Goal: Information Seeking & Learning: Learn about a topic

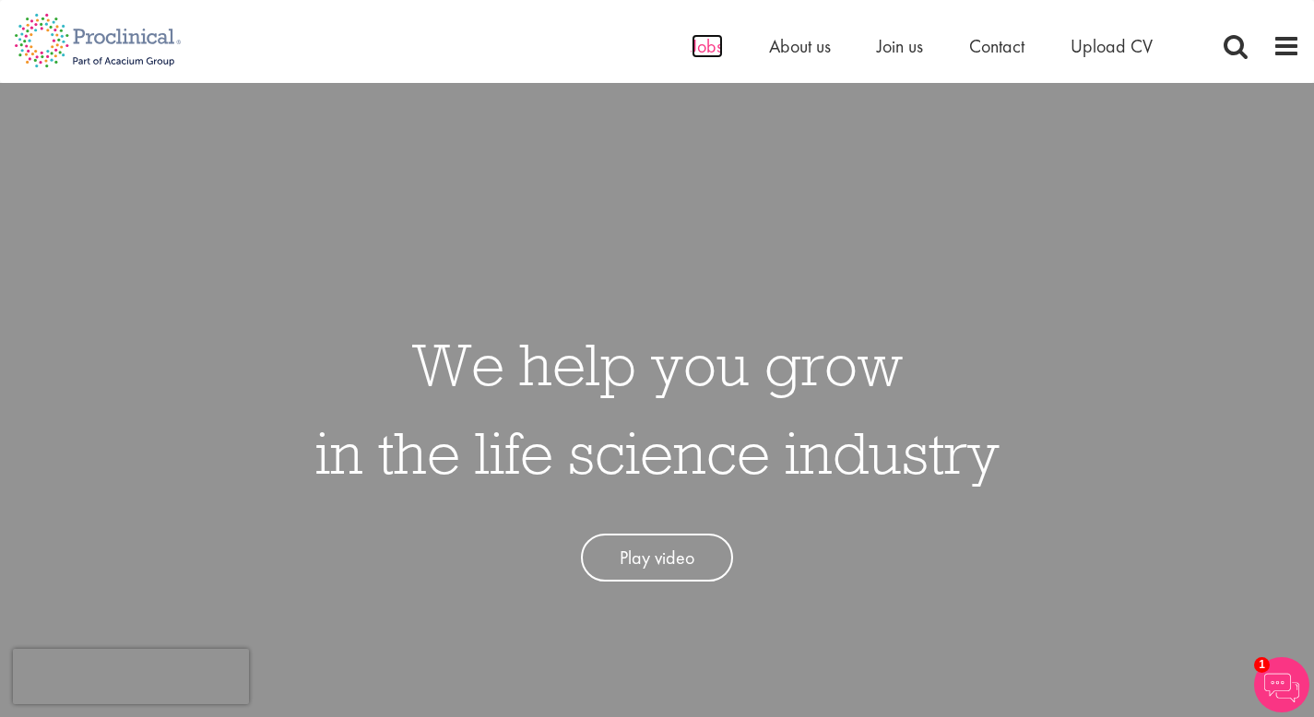
click at [691, 51] on span "Jobs" at bounding box center [706, 46] width 31 height 24
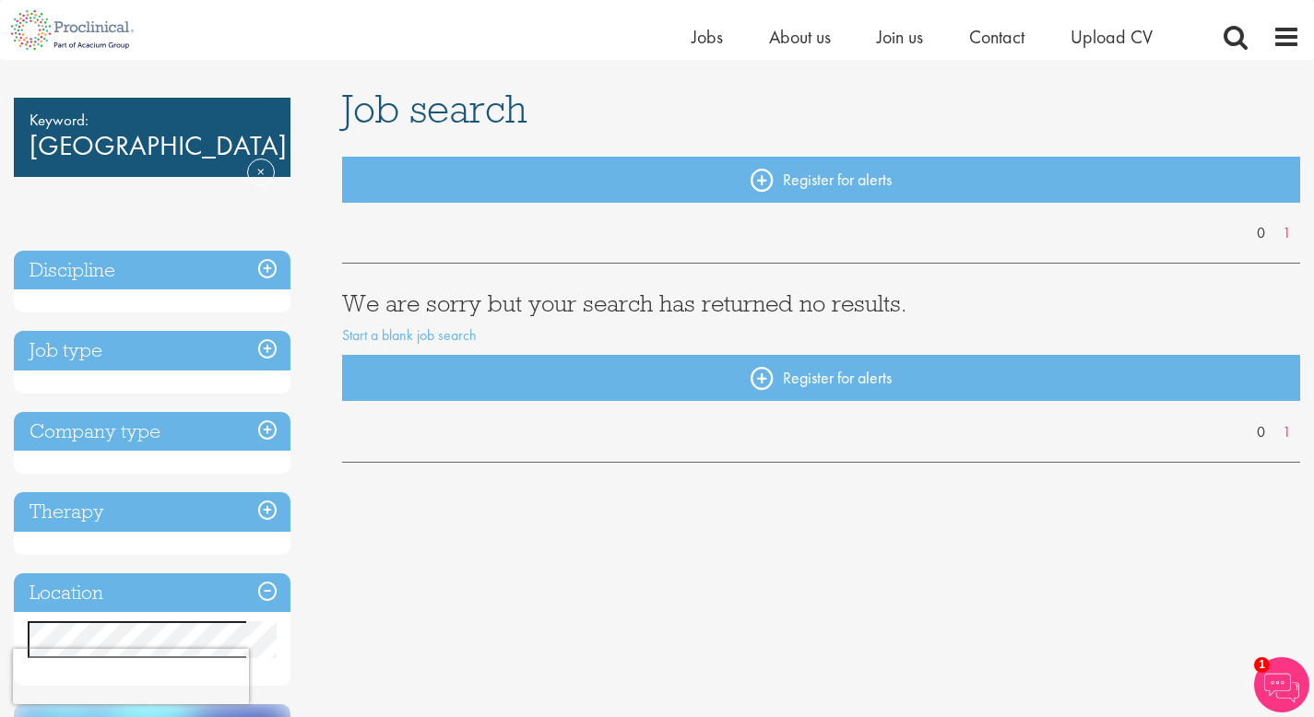
scroll to position [437, 0]
